Goal: Transaction & Acquisition: Purchase product/service

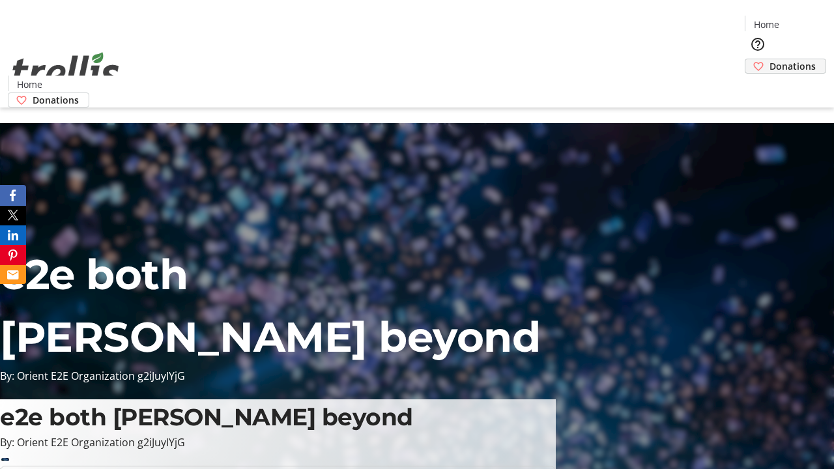
click at [769, 59] on span "Donations" at bounding box center [792, 66] width 46 height 14
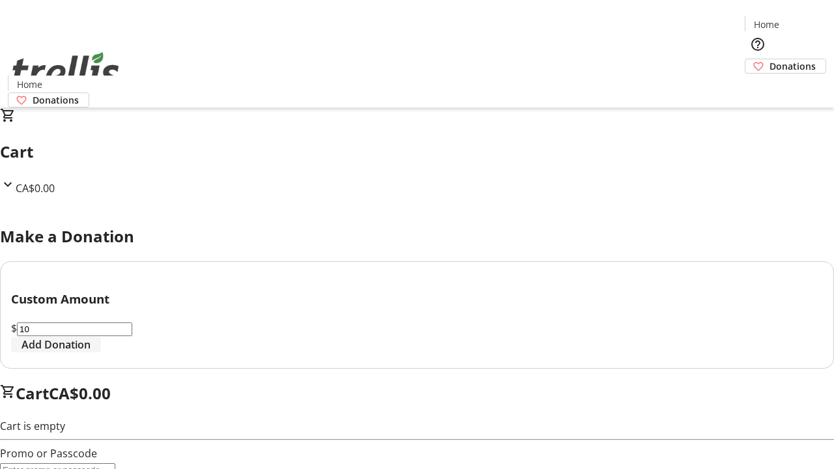
click at [91, 352] on span "Add Donation" at bounding box center [55, 345] width 69 height 16
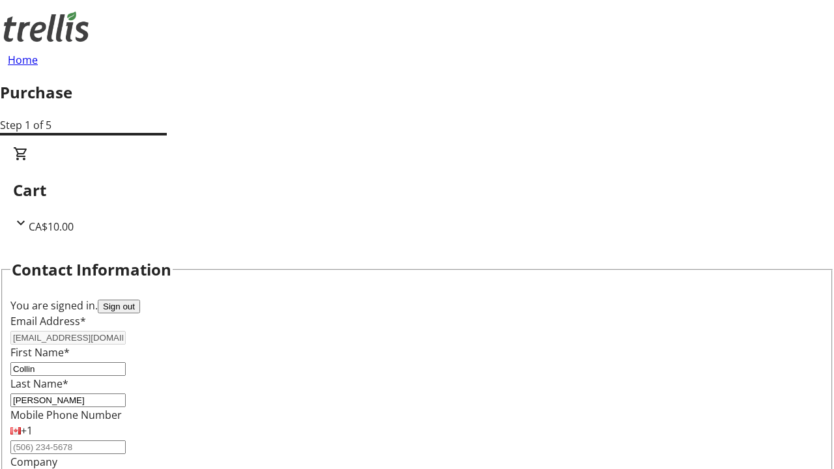
select select "BC"
select select "CA"
type input "V1Y 0C2"
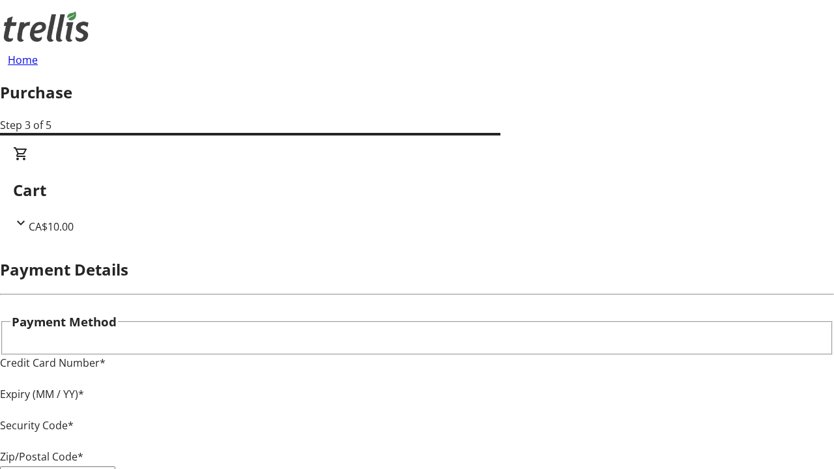
type input "V1Y 0C2"
